Goal: Transaction & Acquisition: Purchase product/service

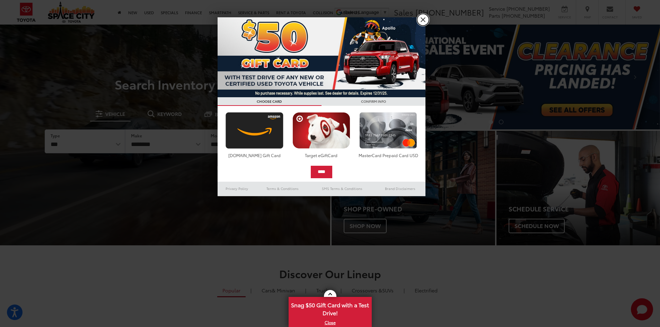
click at [421, 19] on link "X" at bounding box center [423, 20] width 12 height 12
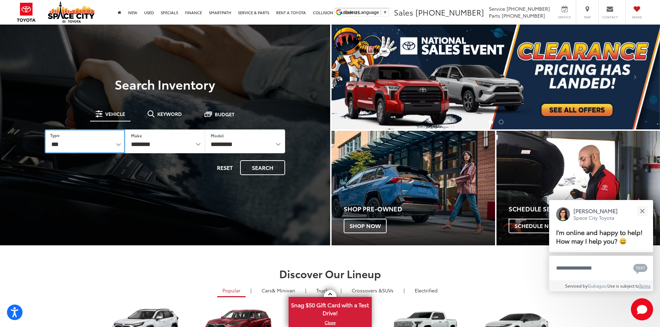
click at [117, 147] on select "*** *** **** *********" at bounding box center [85, 142] width 80 height 24
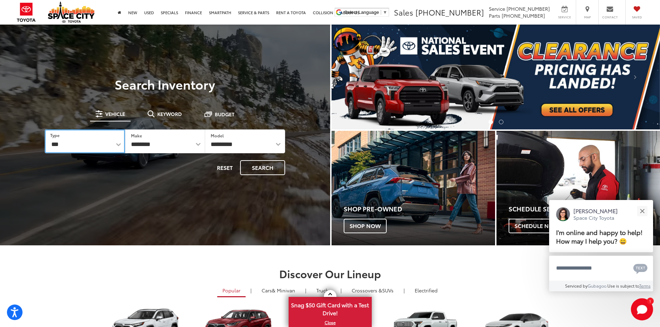
select select "******"
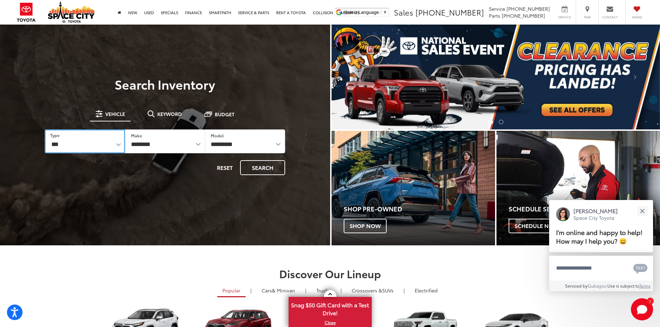
click at [45, 130] on select "*** *** **** *********" at bounding box center [85, 142] width 80 height 24
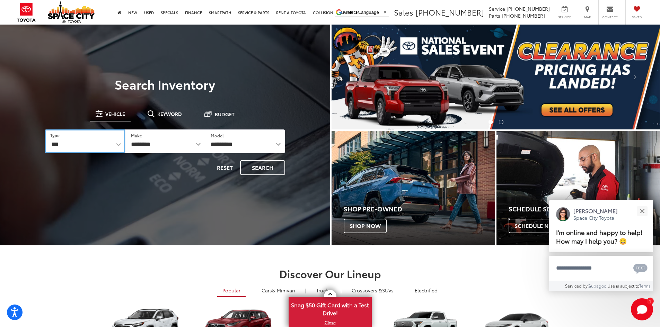
select select "******"
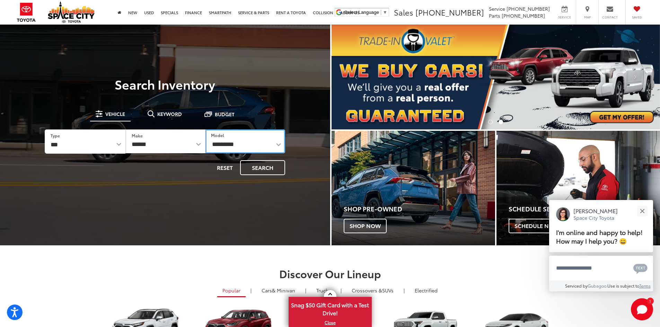
click at [280, 142] on select "**********" at bounding box center [245, 142] width 80 height 24
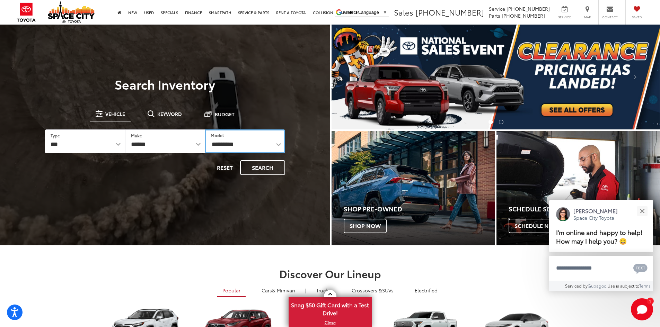
select select "******"
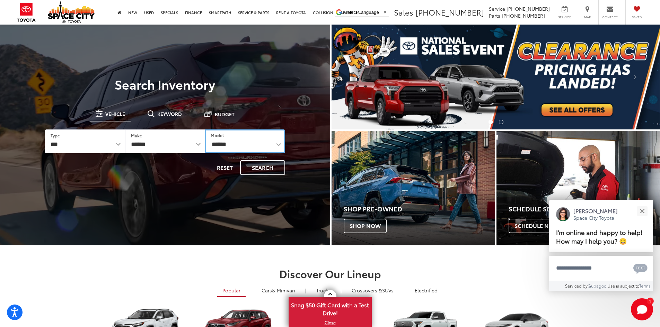
click at [205, 130] on select "**********" at bounding box center [245, 142] width 80 height 24
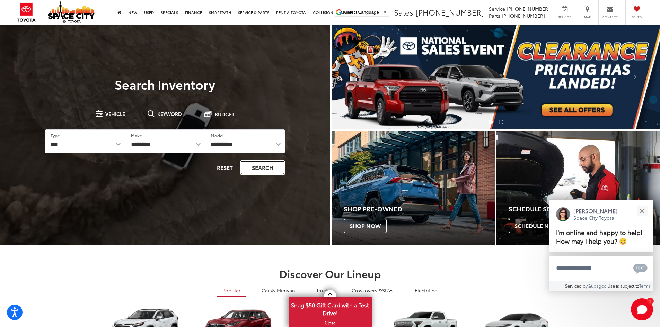
click at [258, 168] on button "Search" at bounding box center [262, 167] width 45 height 15
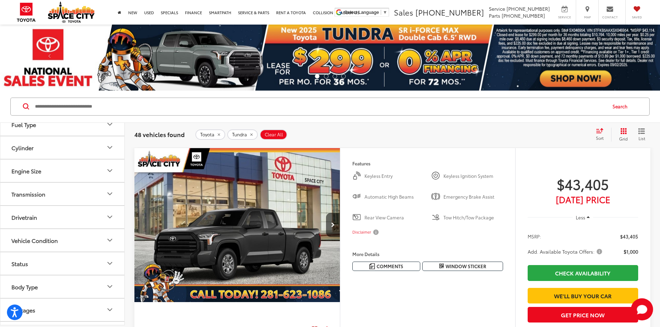
scroll to position [208, 0]
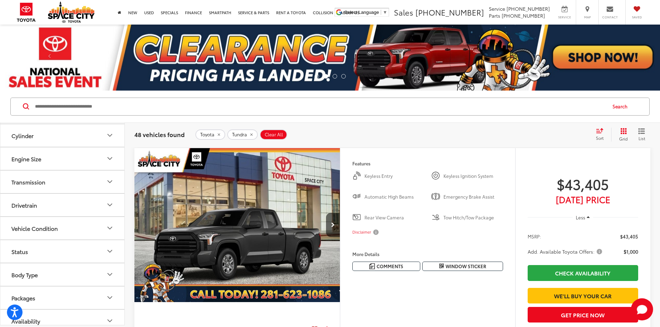
click at [109, 202] on icon "Drivetrain" at bounding box center [110, 205] width 8 height 8
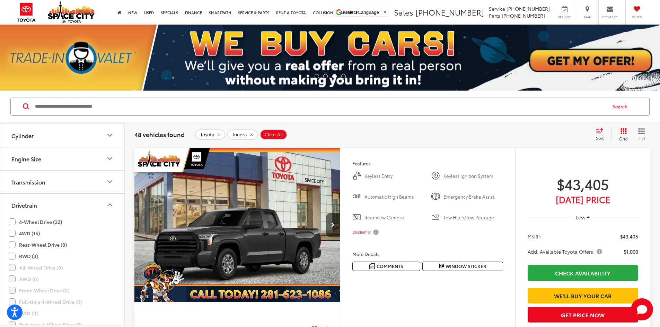
click at [10, 222] on label "4-Wheel Drive (22)" at bounding box center [35, 222] width 53 height 11
click at [11, 231] on label "4WD (15)" at bounding box center [24, 233] width 31 height 11
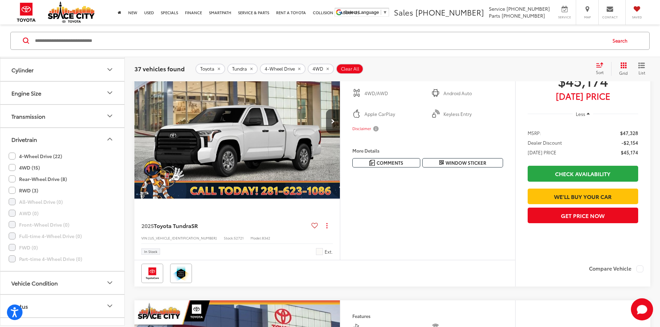
scroll to position [104, 0]
click at [154, 254] on div "2025 Toyota Tundra SR Copy Link Share Print View Details VIN: 5TFKB5DA0SX331805…" at bounding box center [236, 235] width 205 height 47
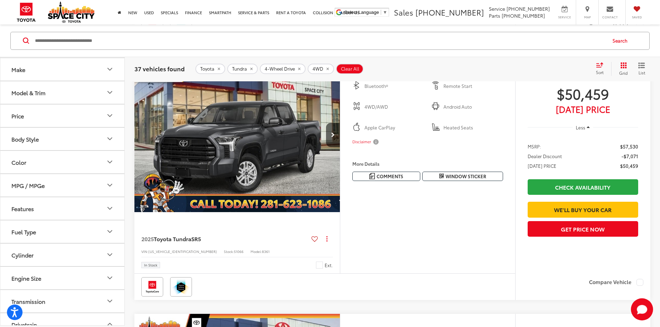
scroll to position [35, 0]
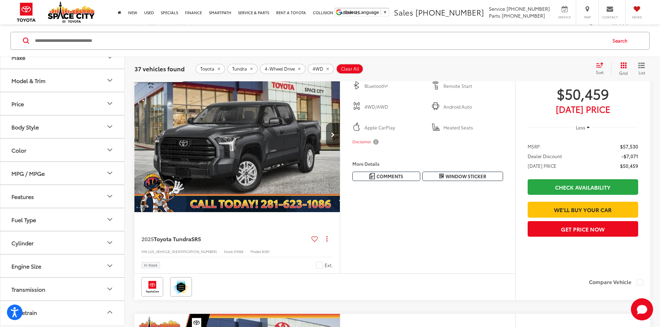
click at [106, 194] on icon "Features" at bounding box center [110, 196] width 8 height 8
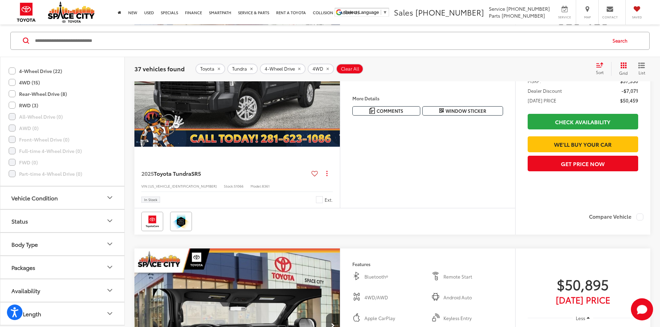
scroll to position [416, 0]
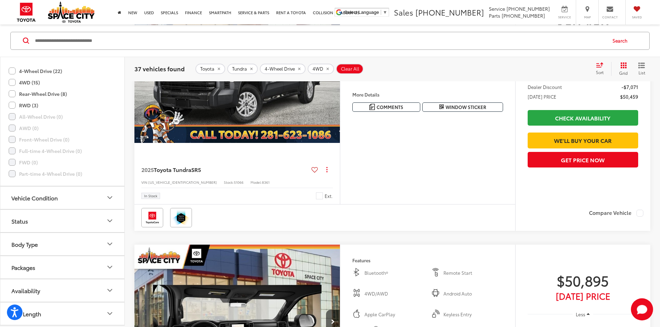
click at [0, 0] on button "More..." at bounding box center [0, 0] width 0 height 0
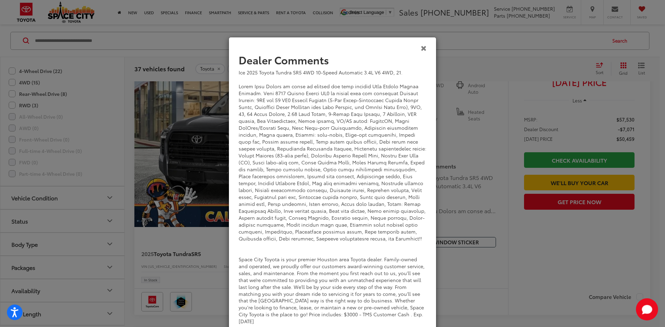
click at [421, 46] on icon "Close" at bounding box center [424, 47] width 6 height 7
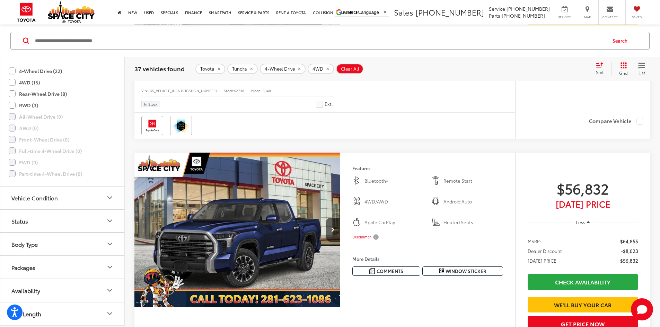
scroll to position [693, 0]
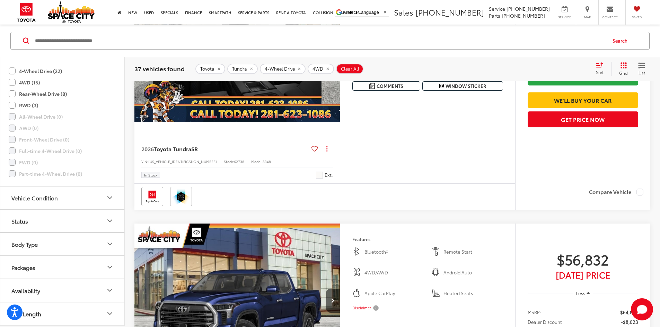
click at [0, 0] on button "More..." at bounding box center [0, 0] width 0 height 0
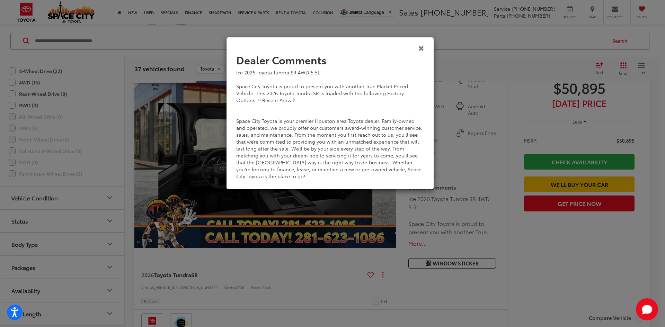
click at [423, 47] on icon "Close" at bounding box center [422, 47] width 6 height 7
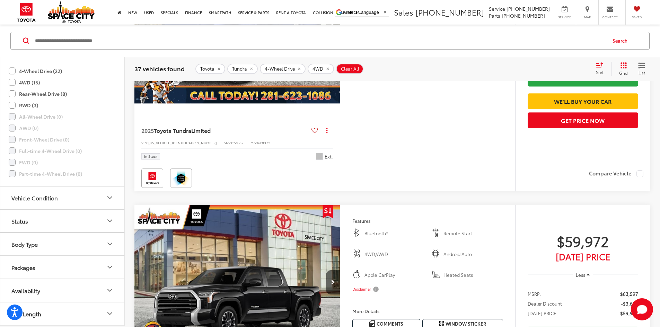
scroll to position [970, 0]
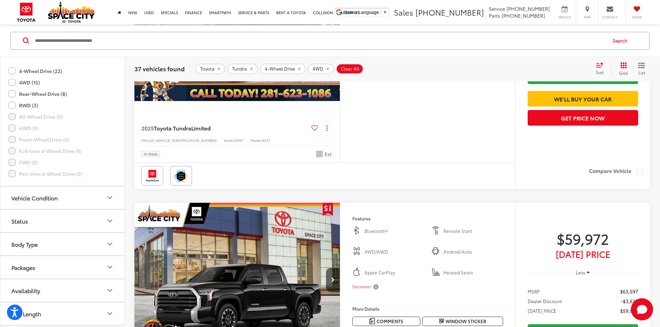
click at [0, 0] on button "More..." at bounding box center [0, 0] width 0 height 0
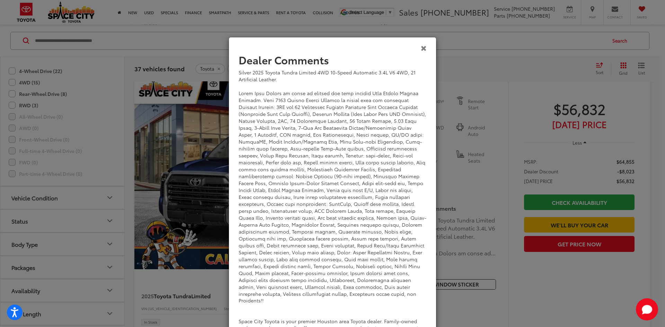
click at [421, 46] on icon "Close" at bounding box center [424, 47] width 6 height 7
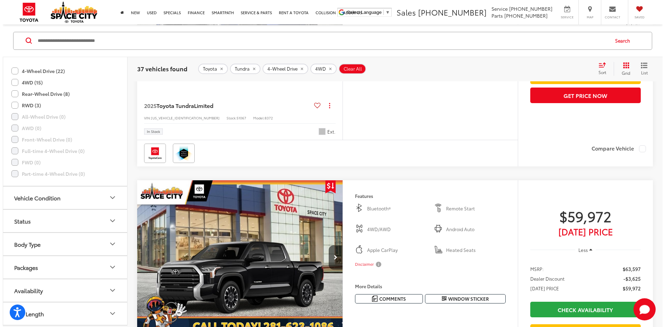
scroll to position [1005, 0]
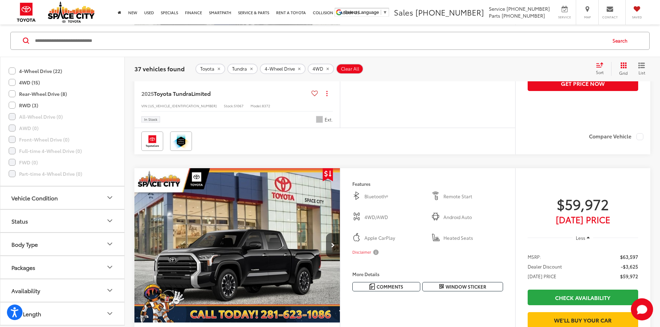
click at [0, 0] on button "More..." at bounding box center [0, 0] width 0 height 0
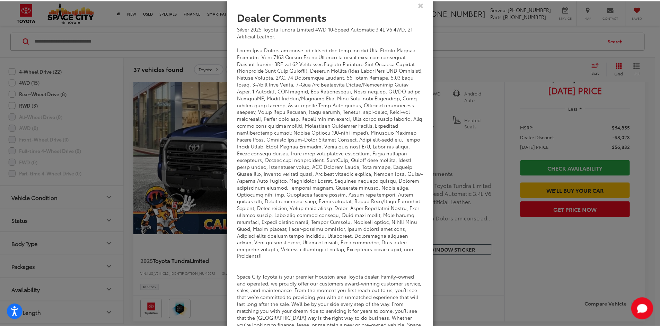
scroll to position [0, 0]
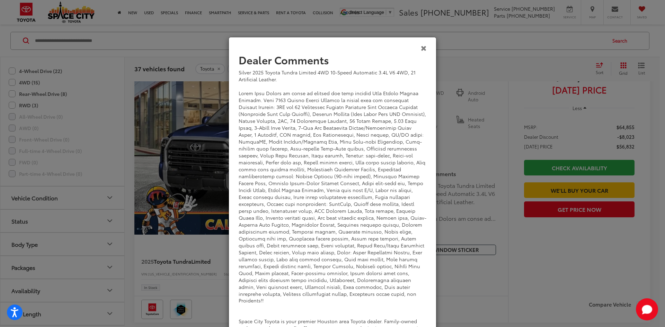
click at [422, 49] on icon "Close" at bounding box center [424, 47] width 6 height 7
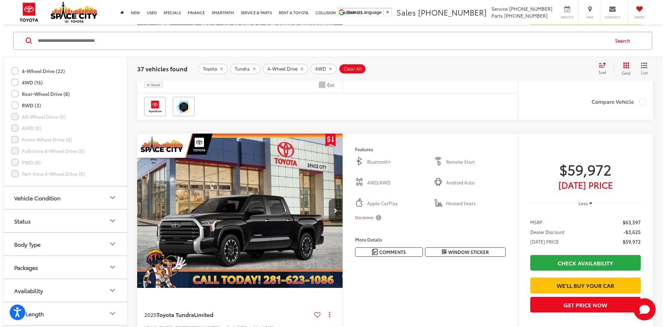
scroll to position [1005, 0]
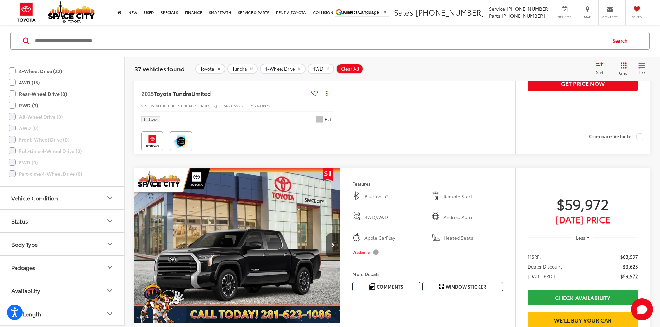
click at [0, 0] on button "More..." at bounding box center [0, 0] width 0 height 0
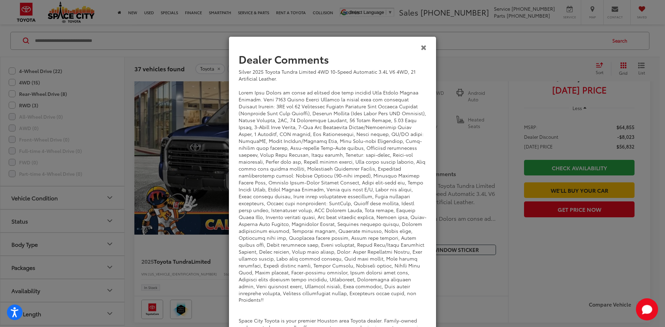
scroll to position [0, 0]
click at [421, 46] on icon "Close" at bounding box center [424, 47] width 6 height 7
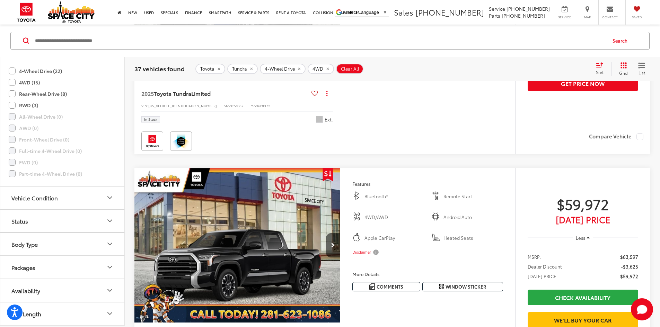
click at [0, 0] on button "More..." at bounding box center [0, 0] width 0 height 0
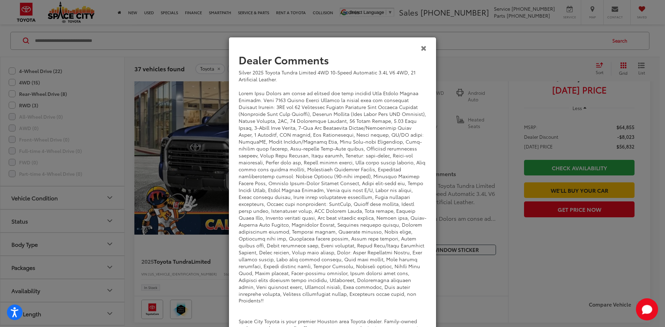
click at [421, 50] on icon "Close" at bounding box center [424, 47] width 6 height 7
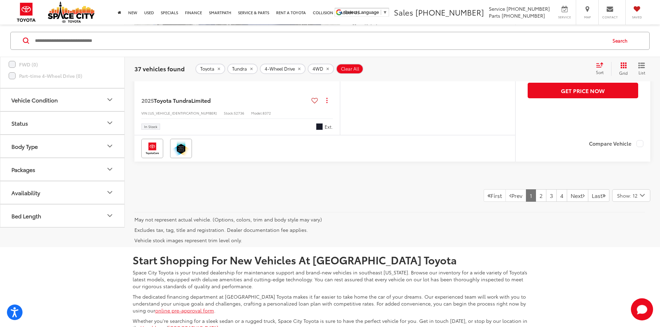
scroll to position [2980, 0]
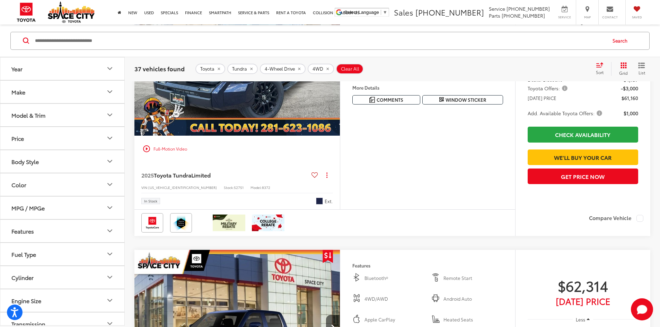
scroll to position [2803, 0]
